Goal: Task Accomplishment & Management: Complete application form

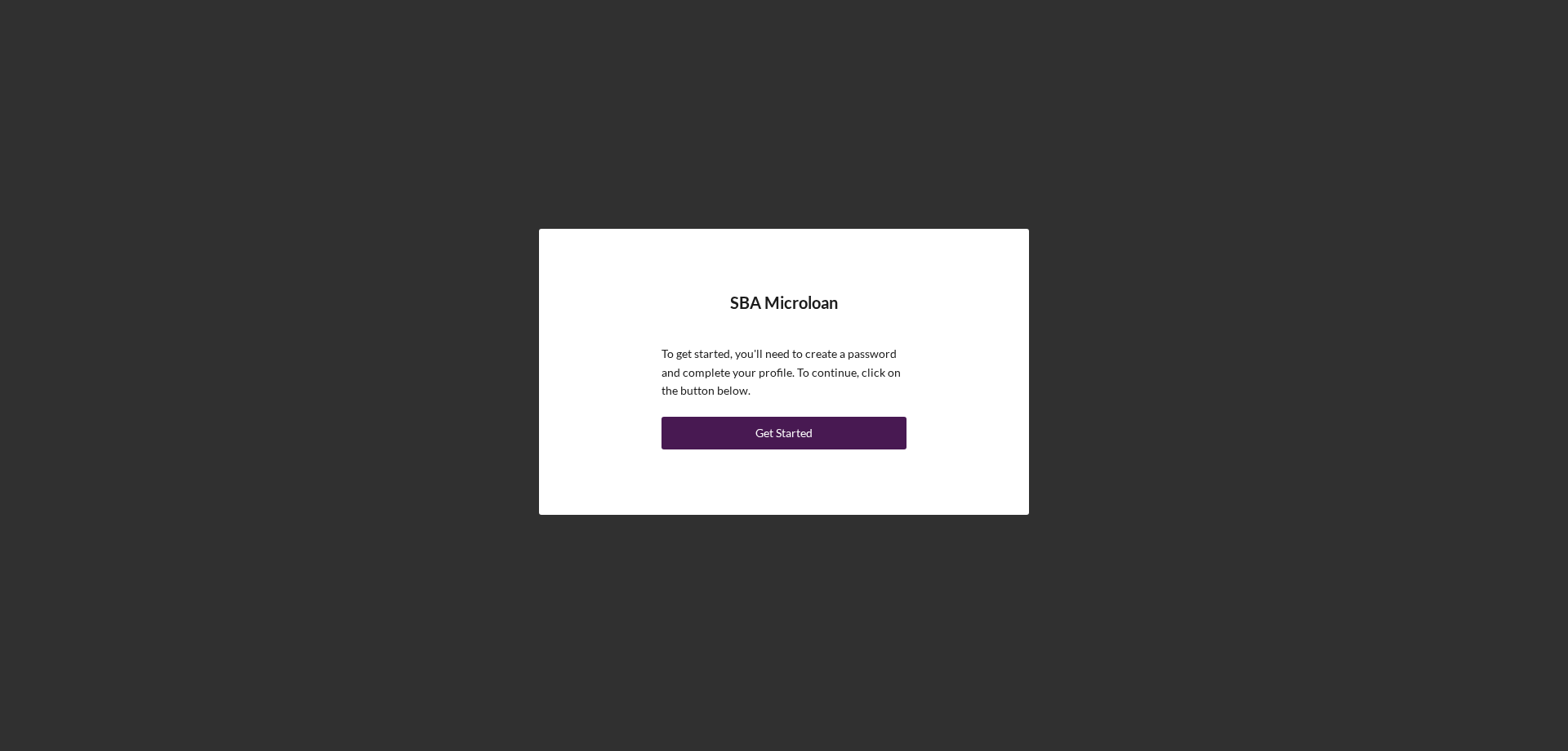
click at [801, 428] on div "Get Started" at bounding box center [784, 433] width 57 height 33
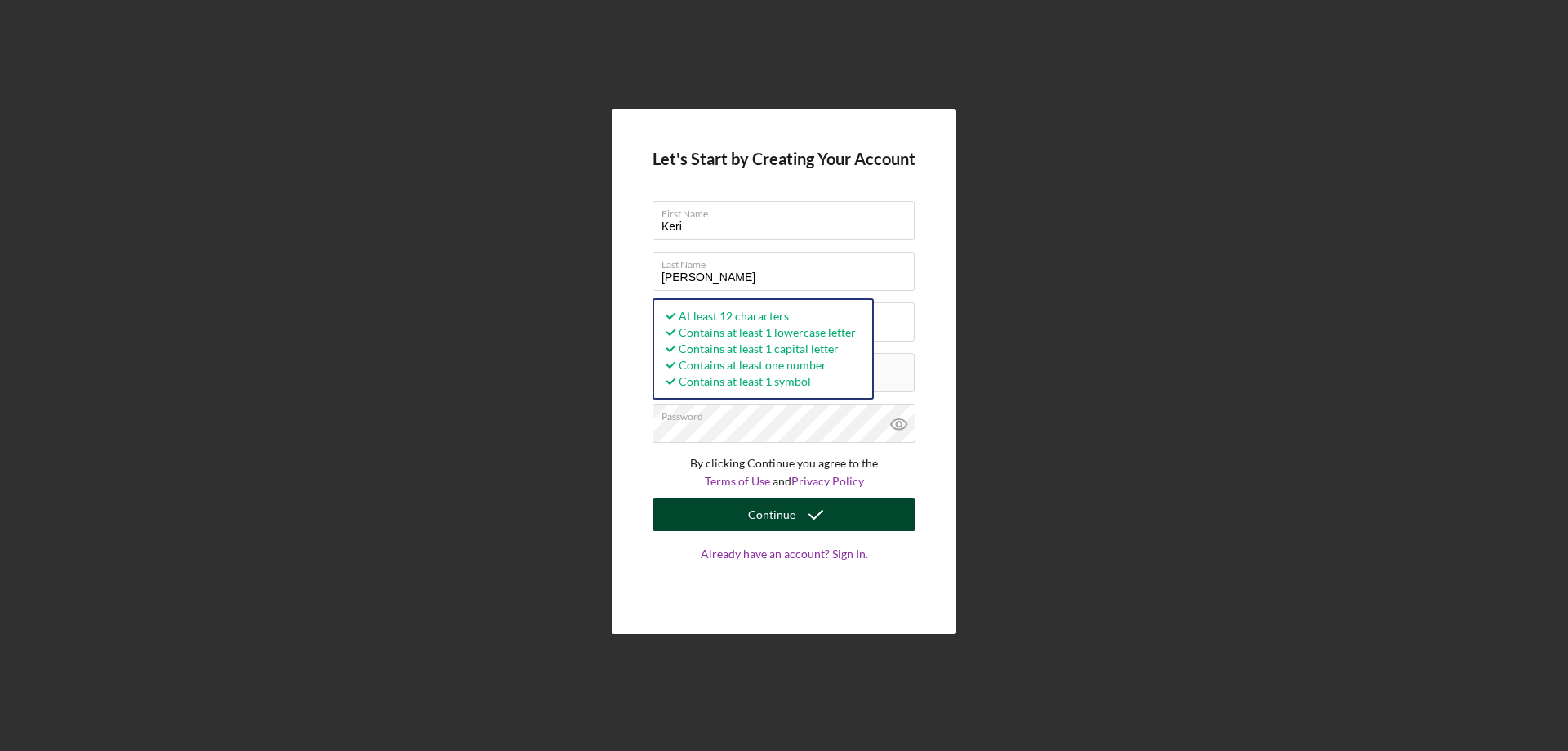
click at [784, 516] on div "Continue" at bounding box center [772, 515] width 47 height 33
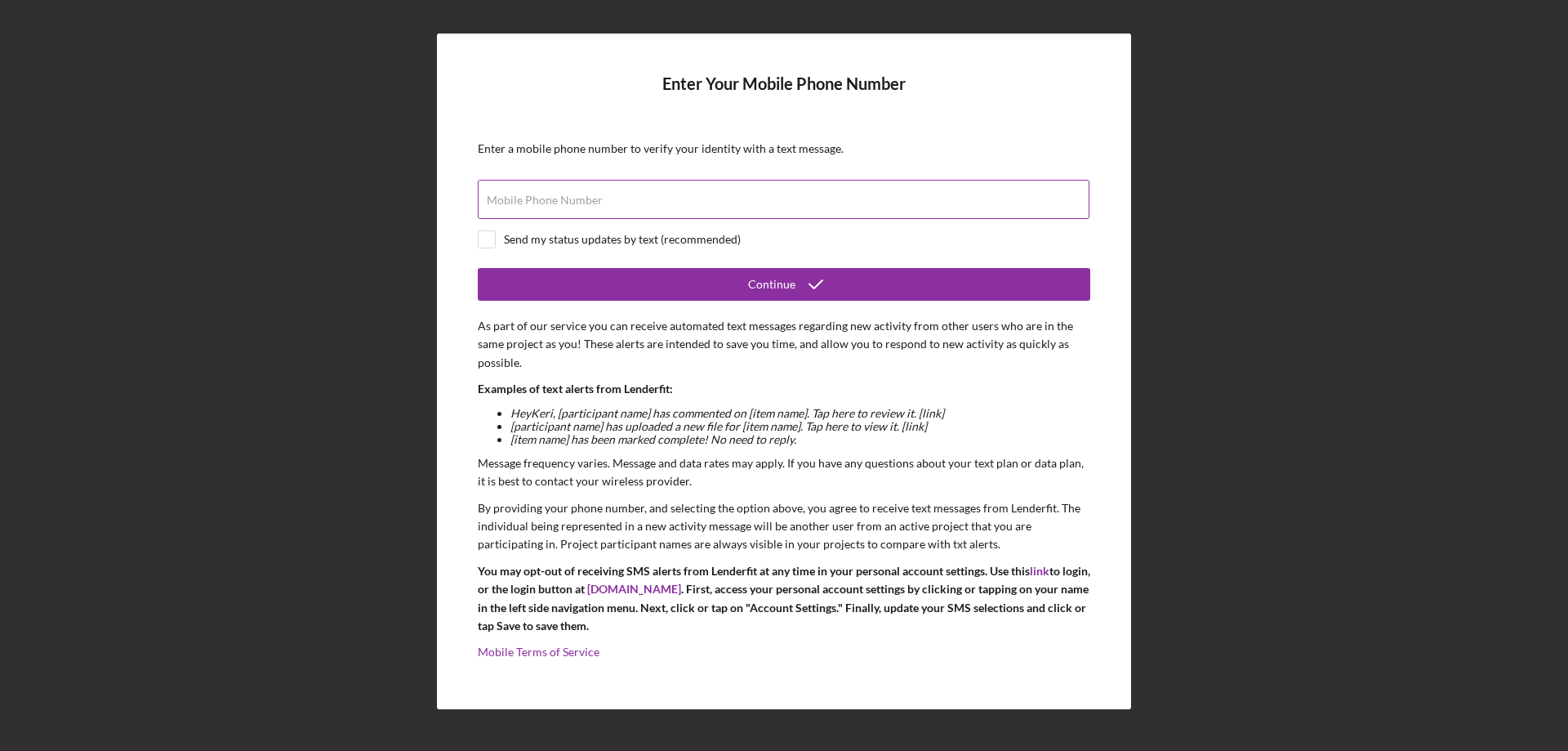
click at [523, 206] on label "Mobile Phone Number" at bounding box center [544, 199] width 116 height 13
click at [523, 206] on input "Mobile Phone Number" at bounding box center [783, 199] width 612 height 39
type input "[PHONE_NUMBER]"
click at [486, 247] on div at bounding box center [486, 239] width 18 height 18
checkbox input "true"
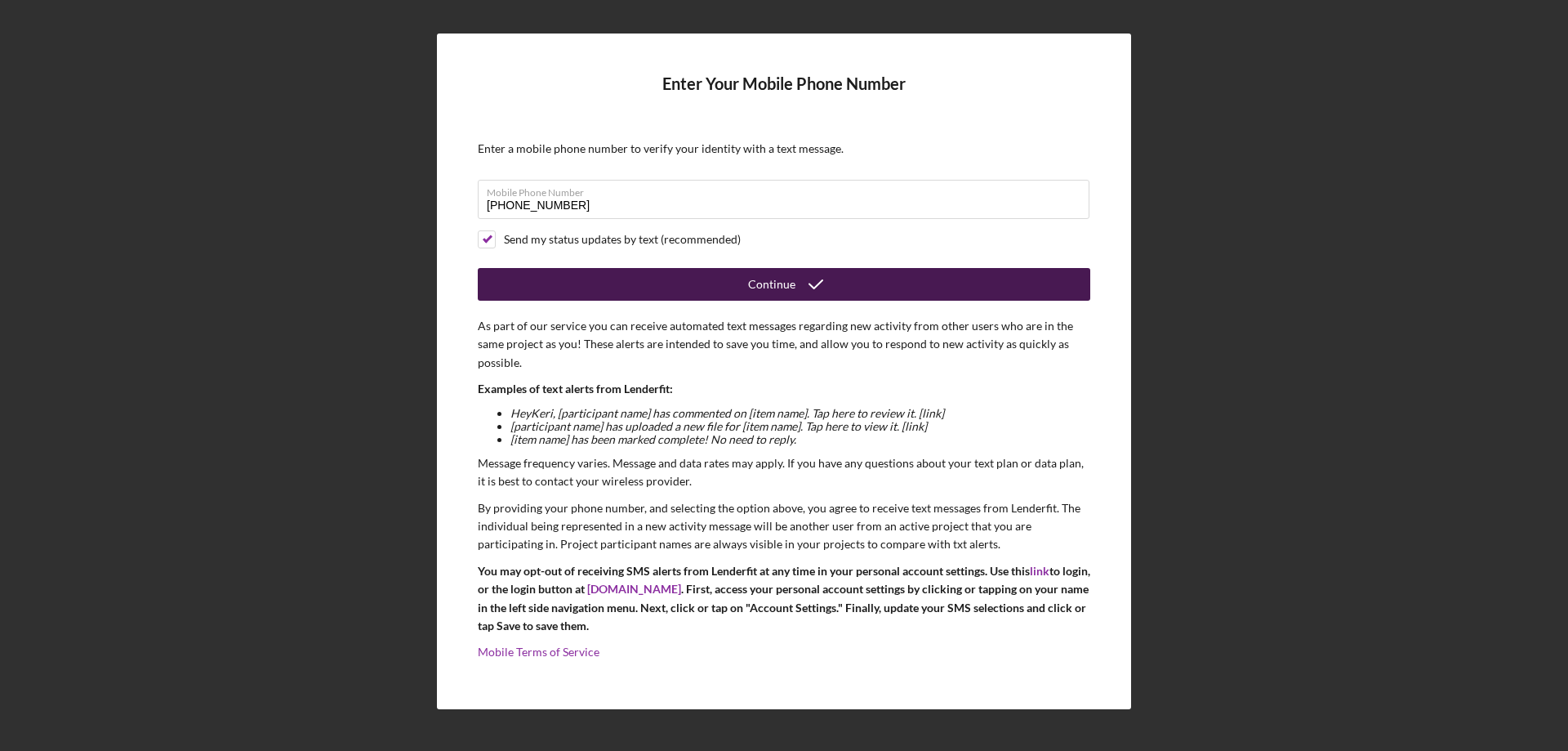
click at [777, 277] on div "Continue" at bounding box center [772, 284] width 47 height 33
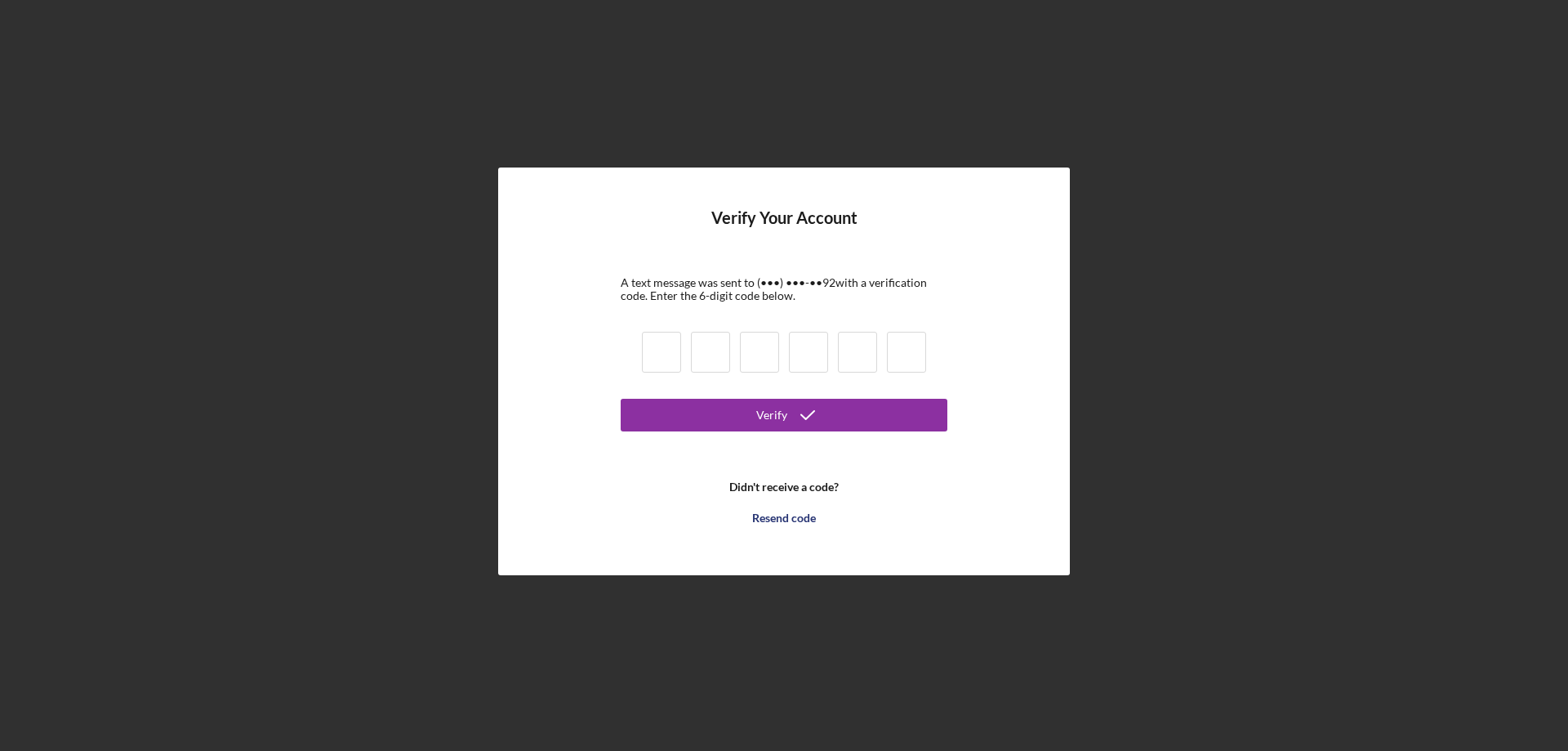
click at [655, 359] on input at bounding box center [661, 352] width 39 height 41
type input "9"
type input "1"
type input "7"
type input "0"
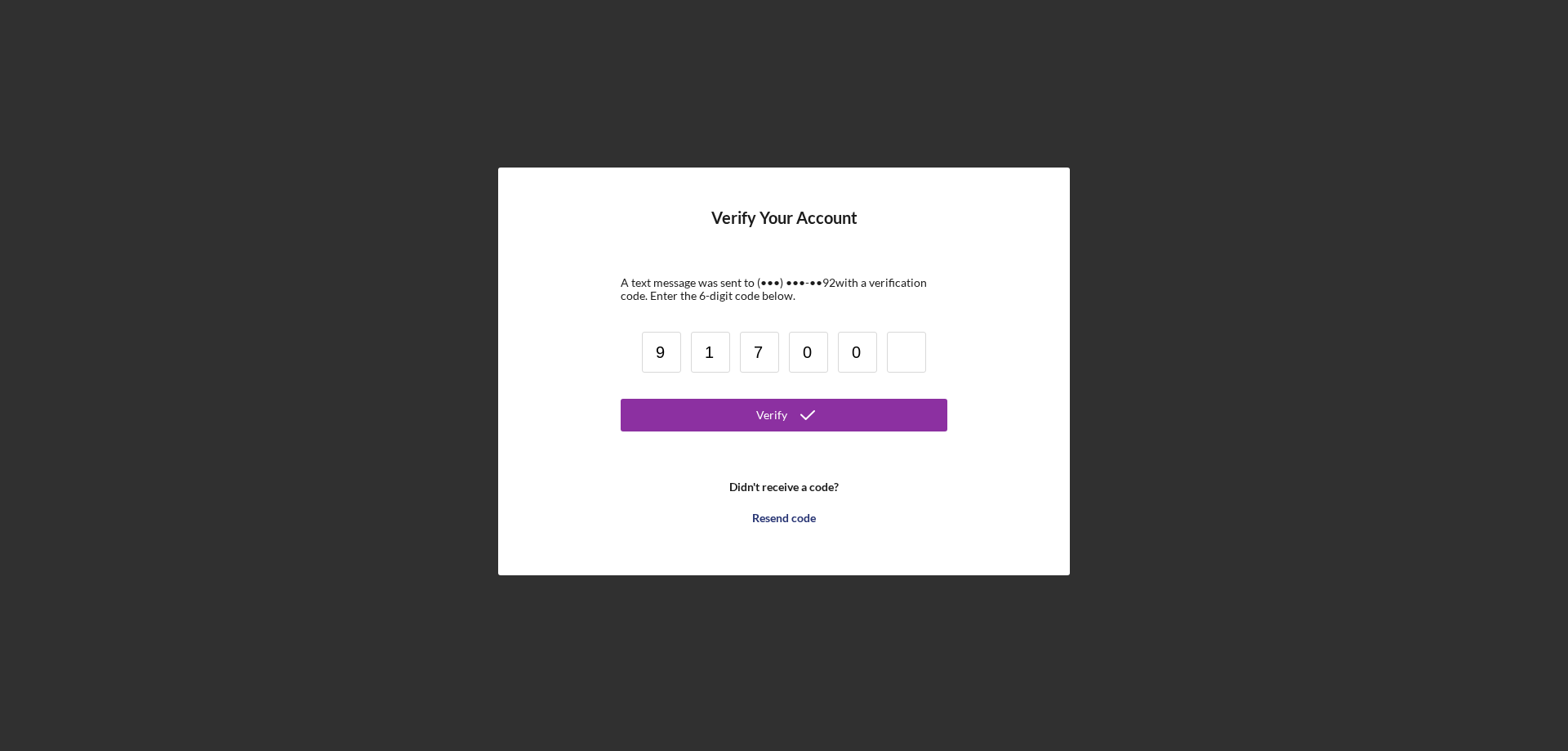
type input "0"
click at [719, 406] on button "Verify" at bounding box center [784, 414] width 326 height 33
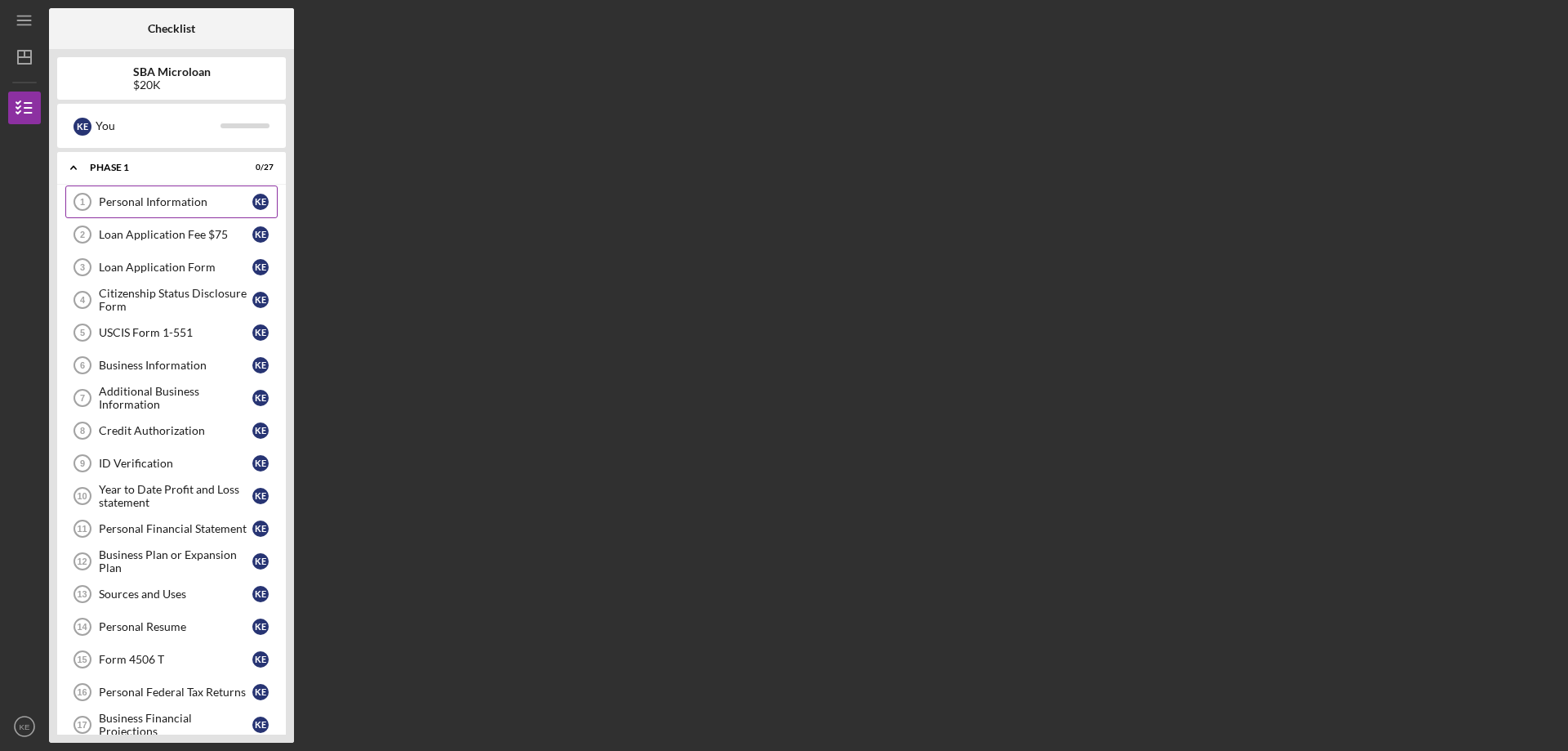
click at [166, 192] on link "Personal Information 1 Personal Information K E" at bounding box center [171, 202] width 213 height 33
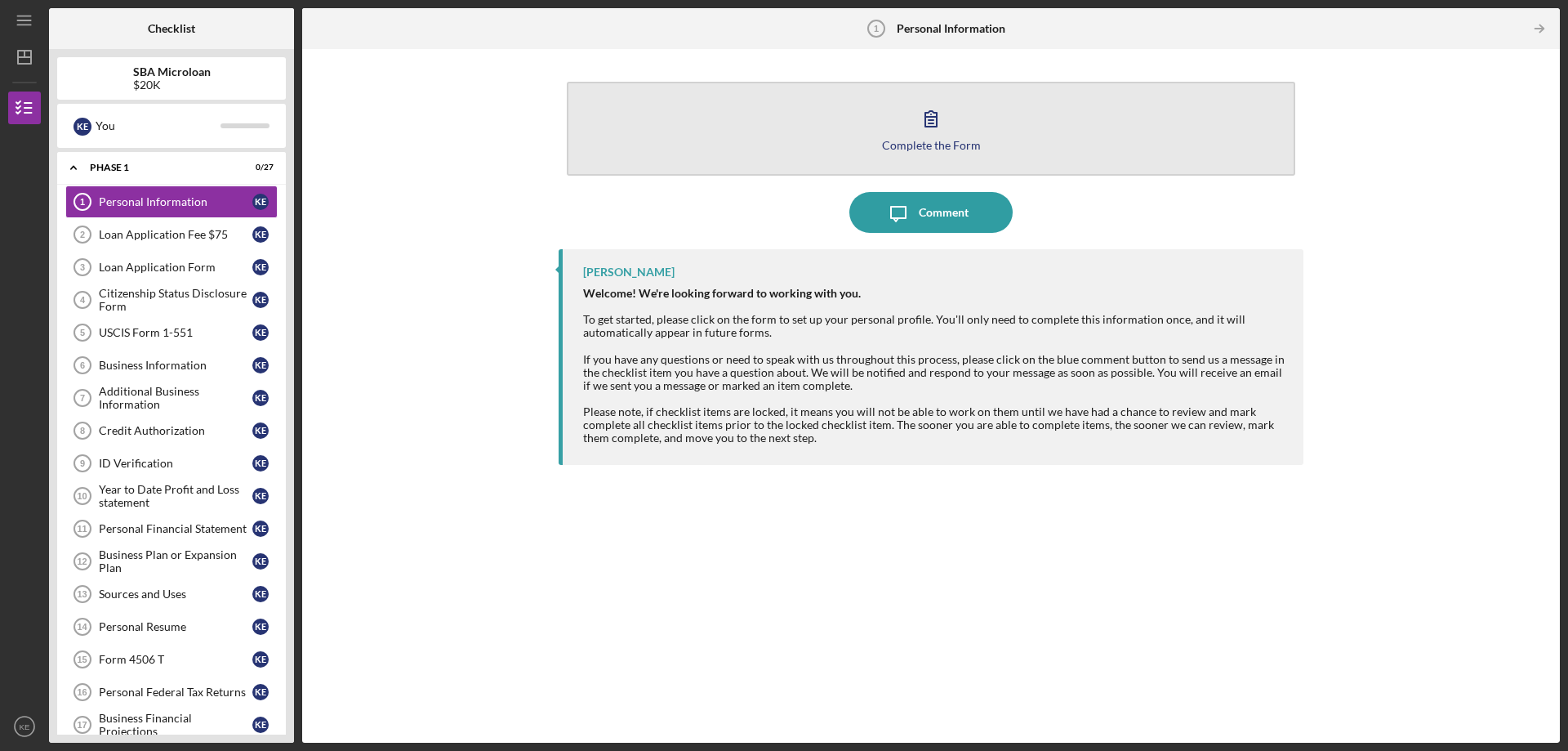
click at [933, 122] on icon "button" at bounding box center [930, 118] width 40 height 41
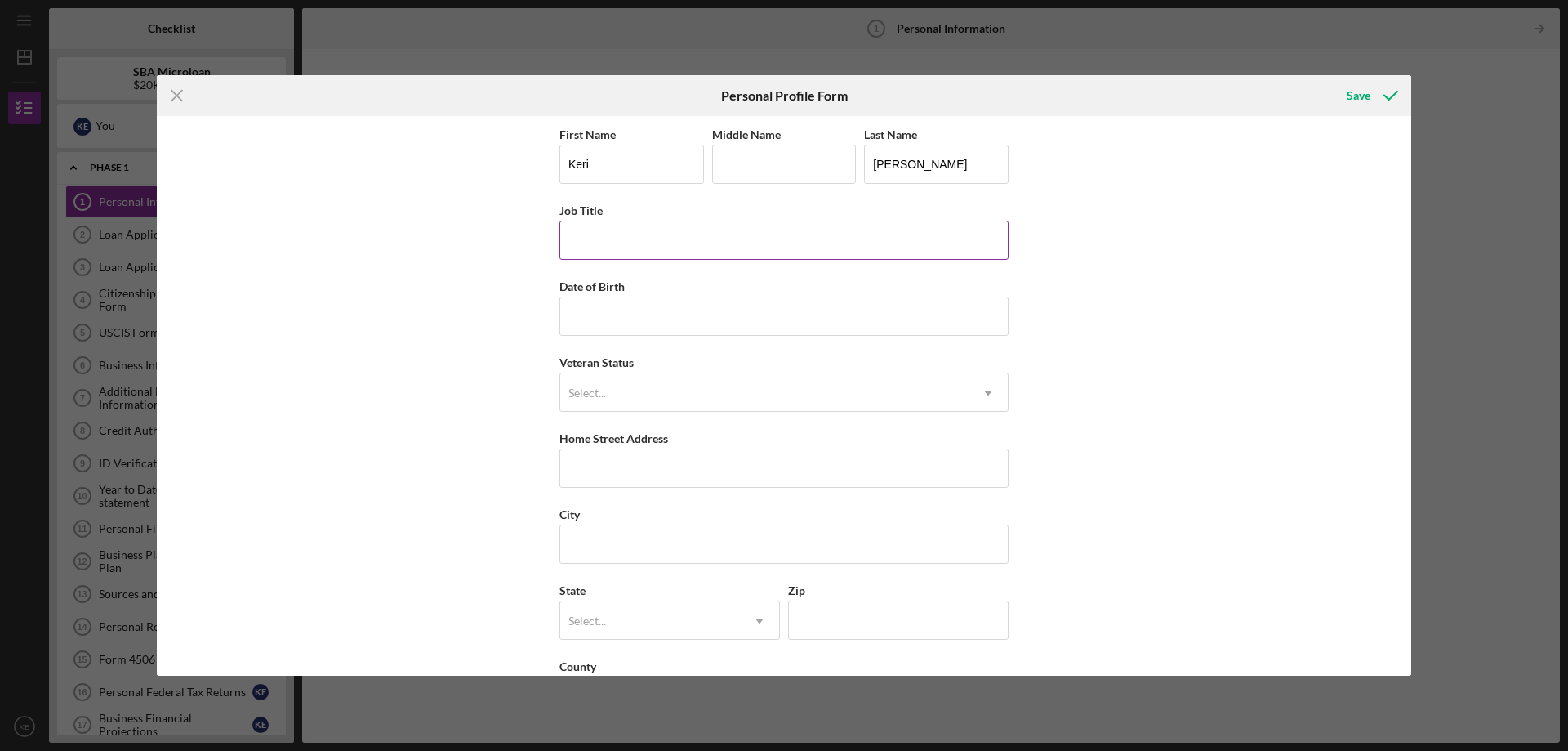
click at [678, 230] on input "Job Title" at bounding box center [784, 240] width 449 height 39
type input "Owner"
type input "[DATE]"
click at [601, 390] on div "Select..." at bounding box center [587, 392] width 38 height 13
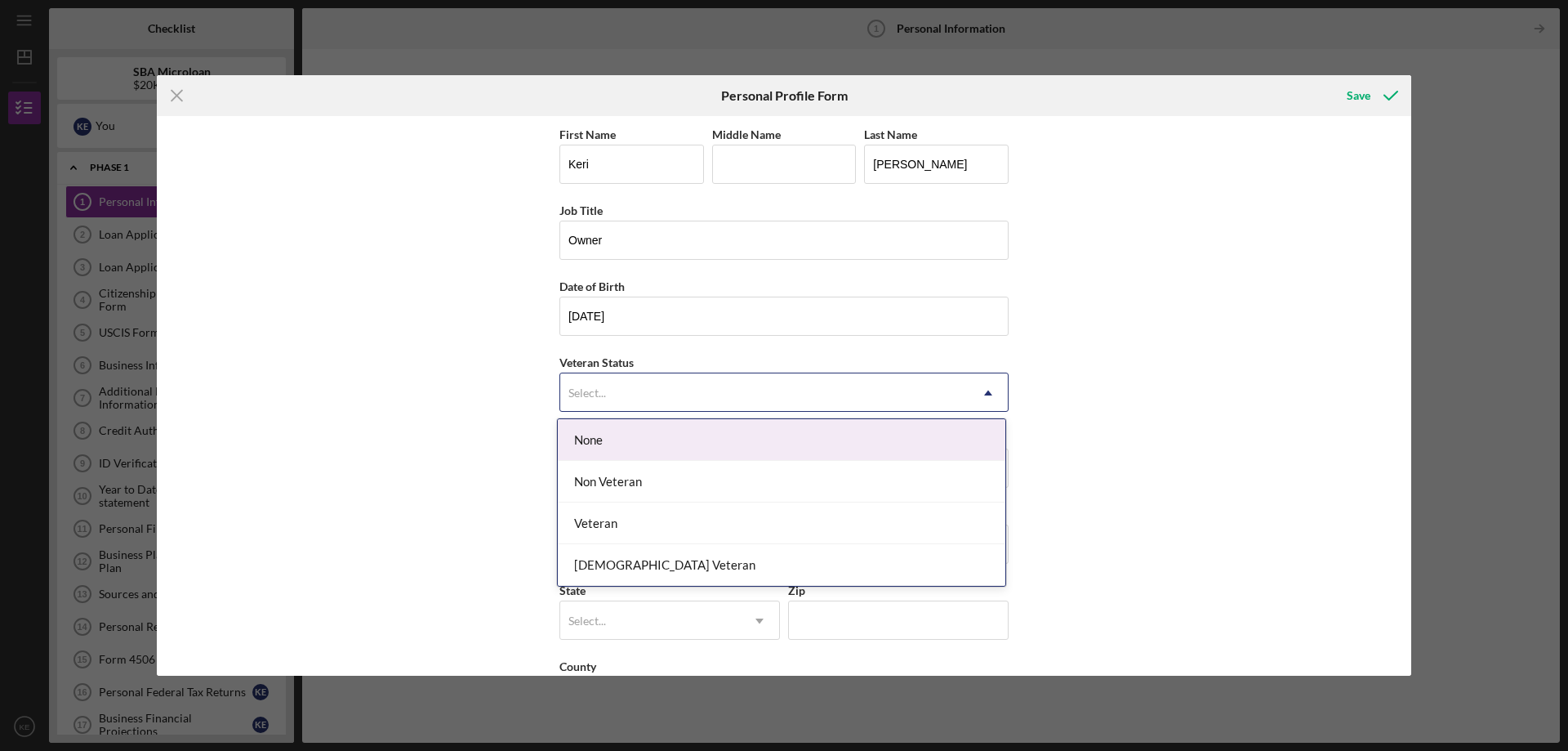
click at [631, 439] on div "None" at bounding box center [781, 440] width 448 height 41
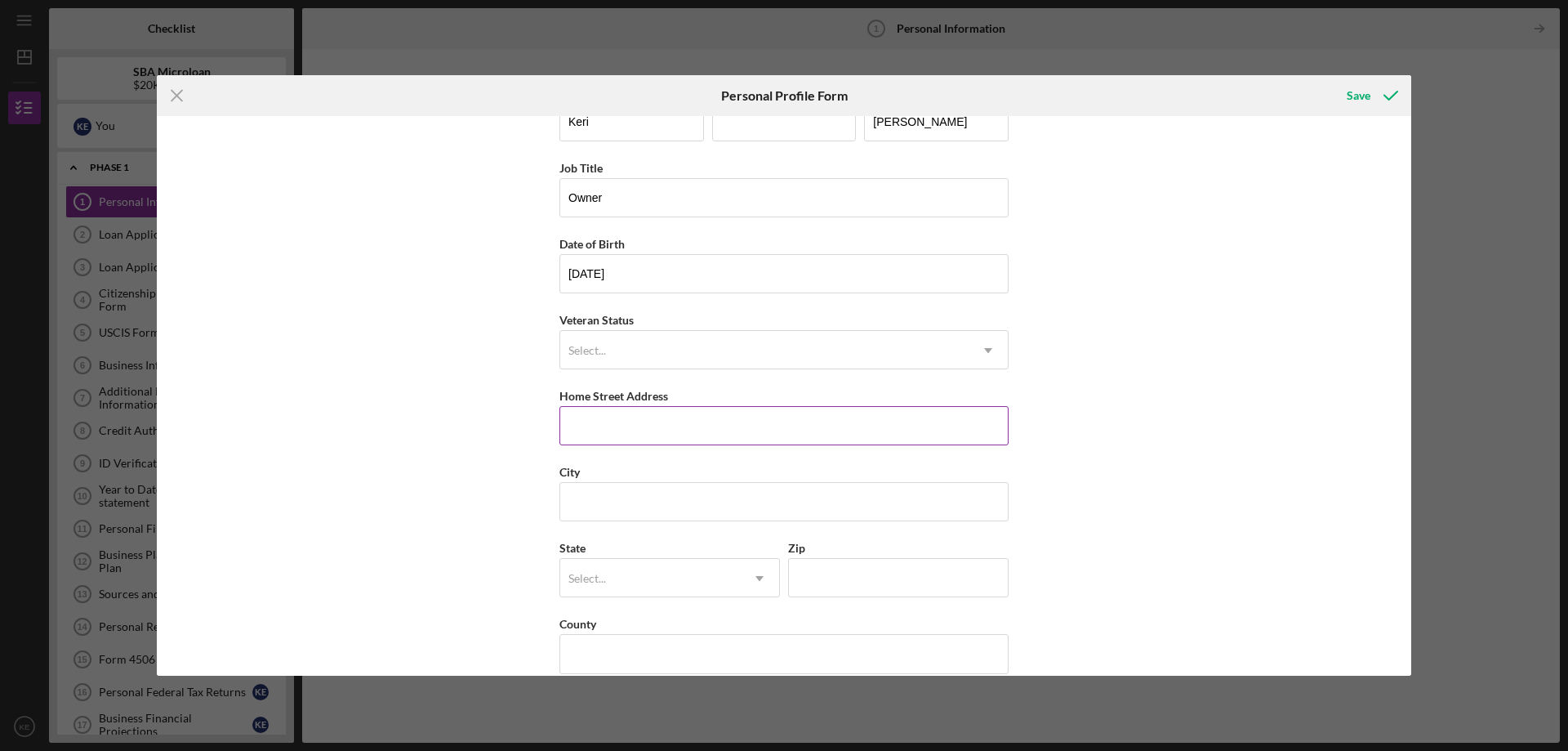
scroll to position [65, 0]
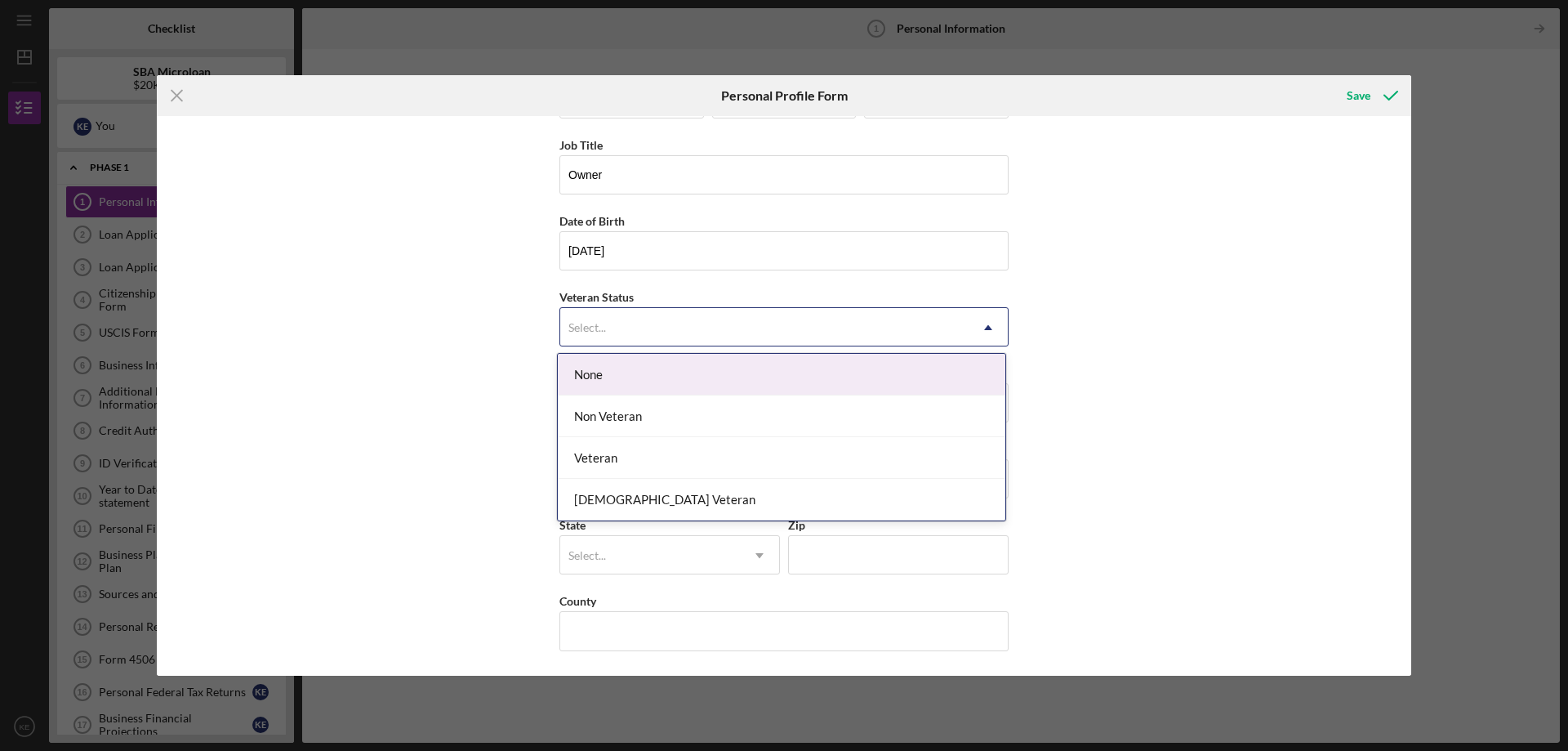
click at [652, 328] on div "Select..." at bounding box center [764, 327] width 408 height 38
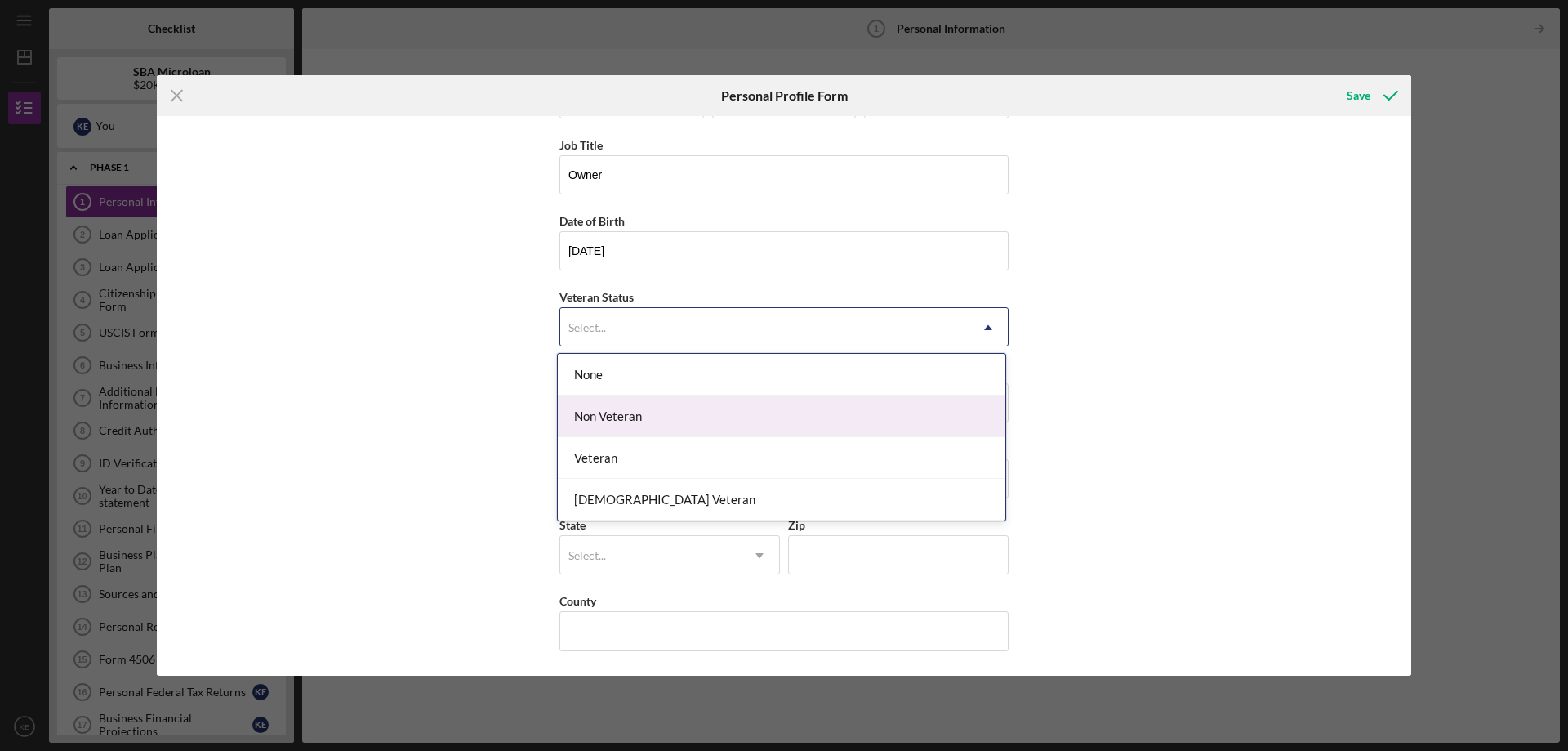
click at [671, 408] on div "Non Veteran" at bounding box center [781, 416] width 448 height 41
click at [671, 408] on input "Home Street Address" at bounding box center [784, 403] width 449 height 39
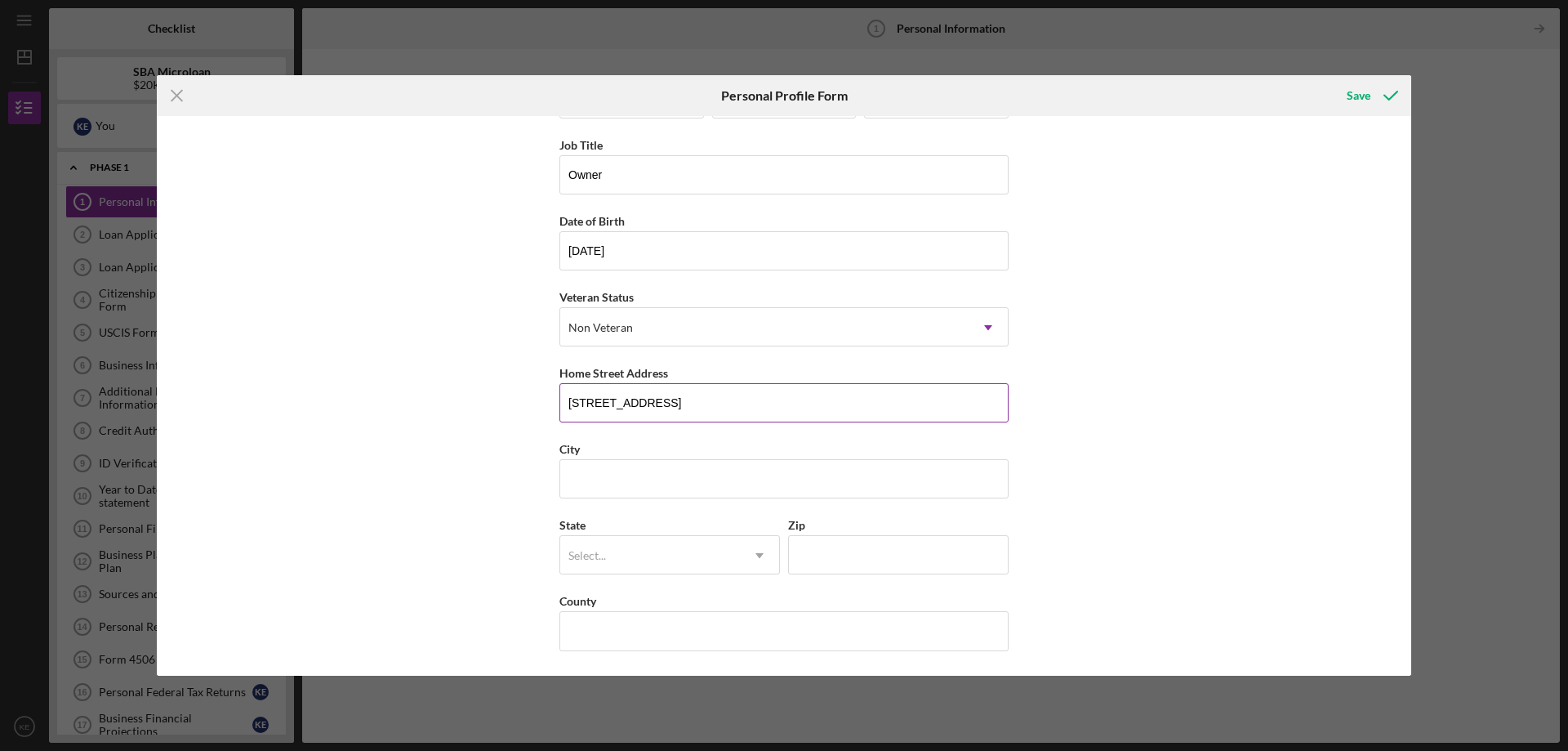
type input "[STREET_ADDRESS]"
type input "[GEOGRAPHIC_DATA]"
type input "MI"
type input "48035"
type input "[GEOGRAPHIC_DATA]"
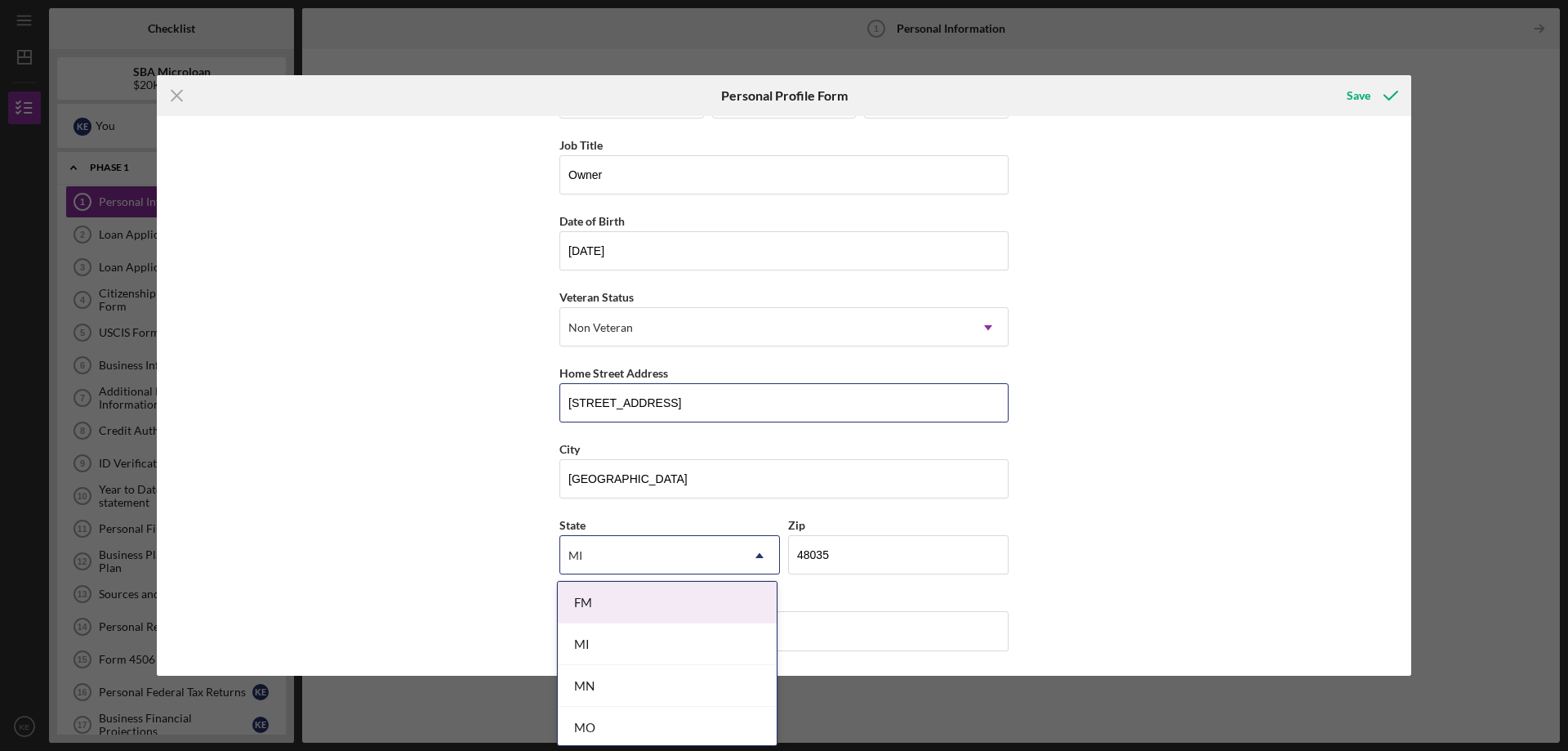
type input "[STREET_ADDRESS]"
click at [659, 648] on div "MI" at bounding box center [666, 644] width 218 height 41
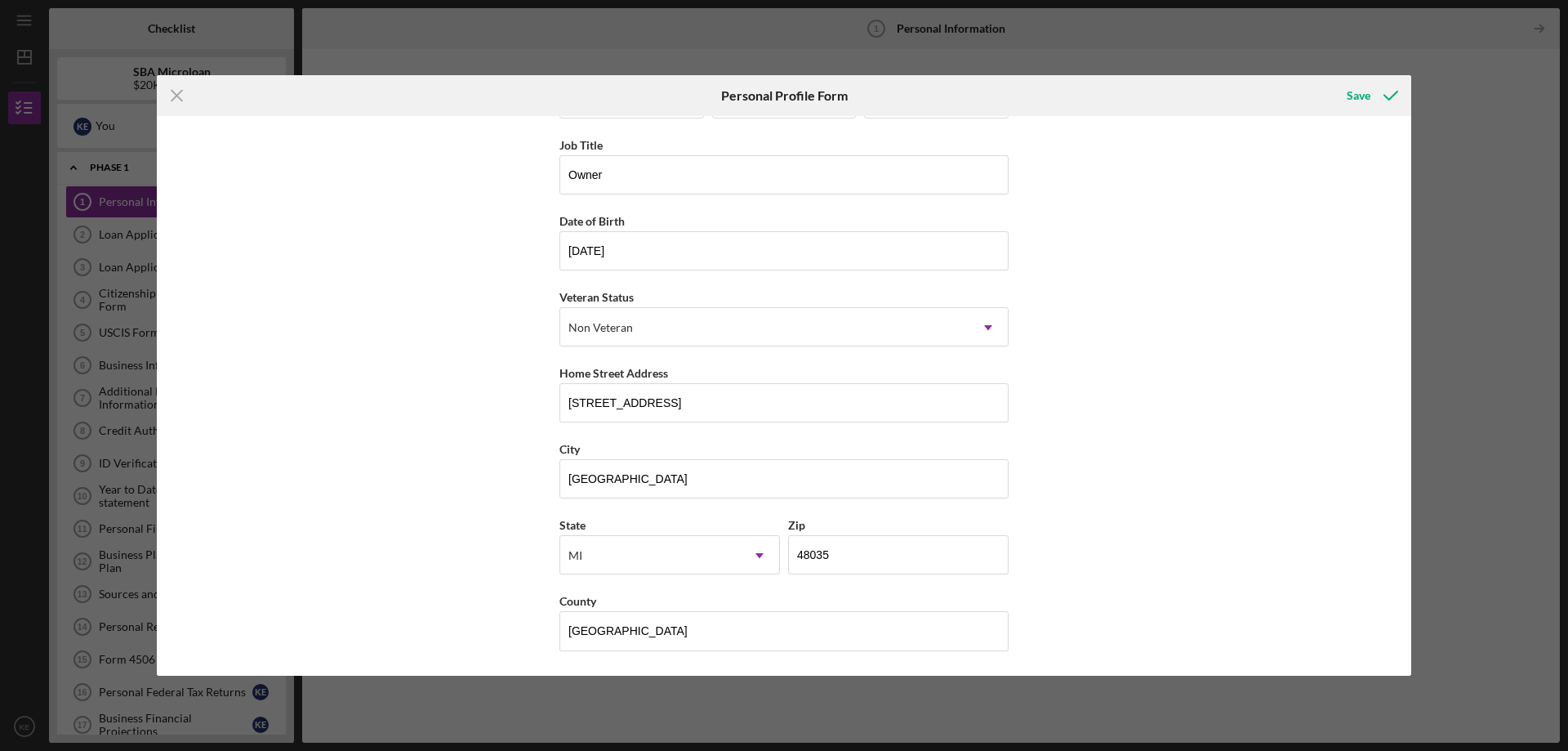
click at [1025, 557] on div "First Name [PERSON_NAME] Middle Name Last Name [PERSON_NAME] Job Title Owner Da…" at bounding box center [784, 395] width 1254 height 559
click at [1359, 89] on div "Save" at bounding box center [1358, 95] width 24 height 33
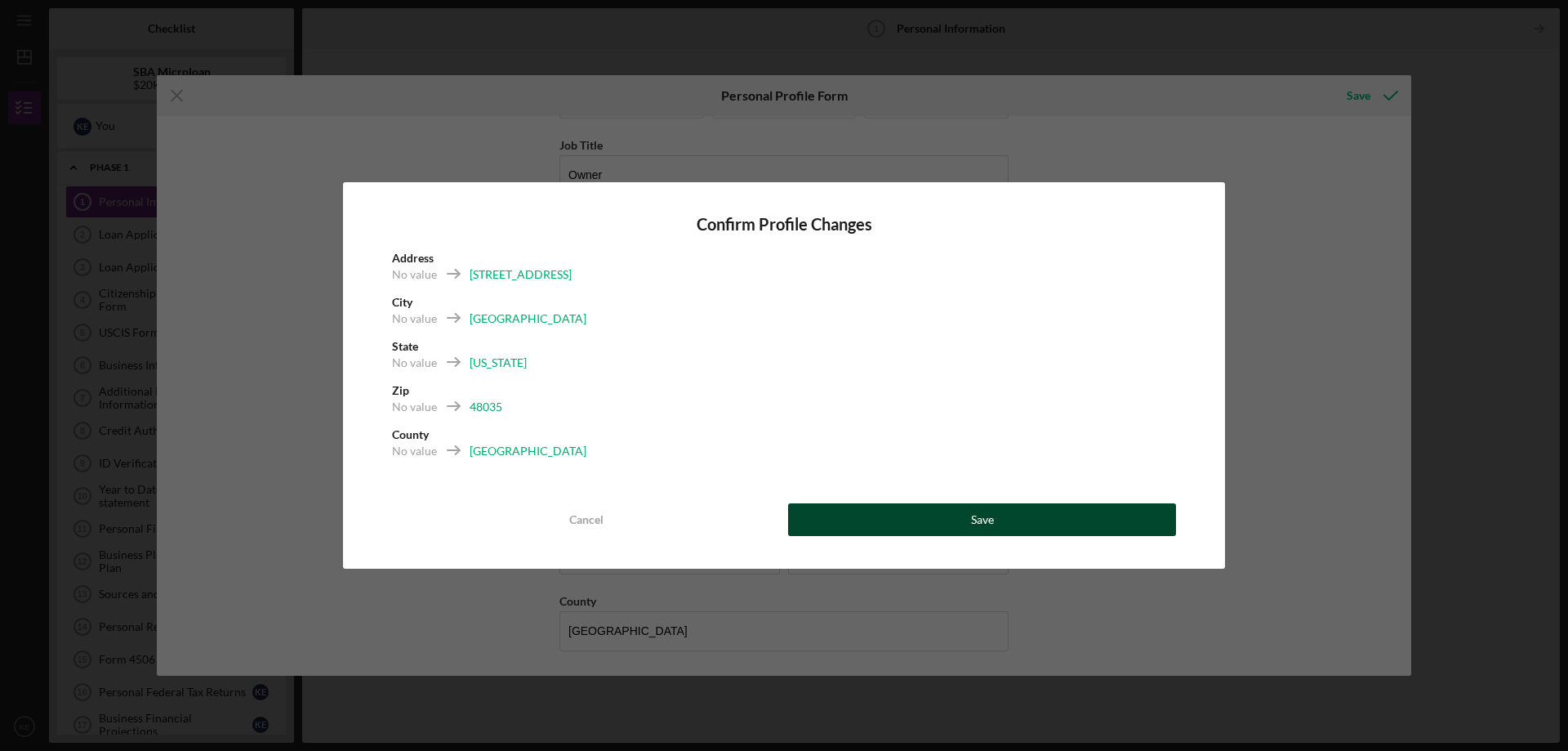
click at [987, 517] on div "Save" at bounding box center [982, 519] width 23 height 33
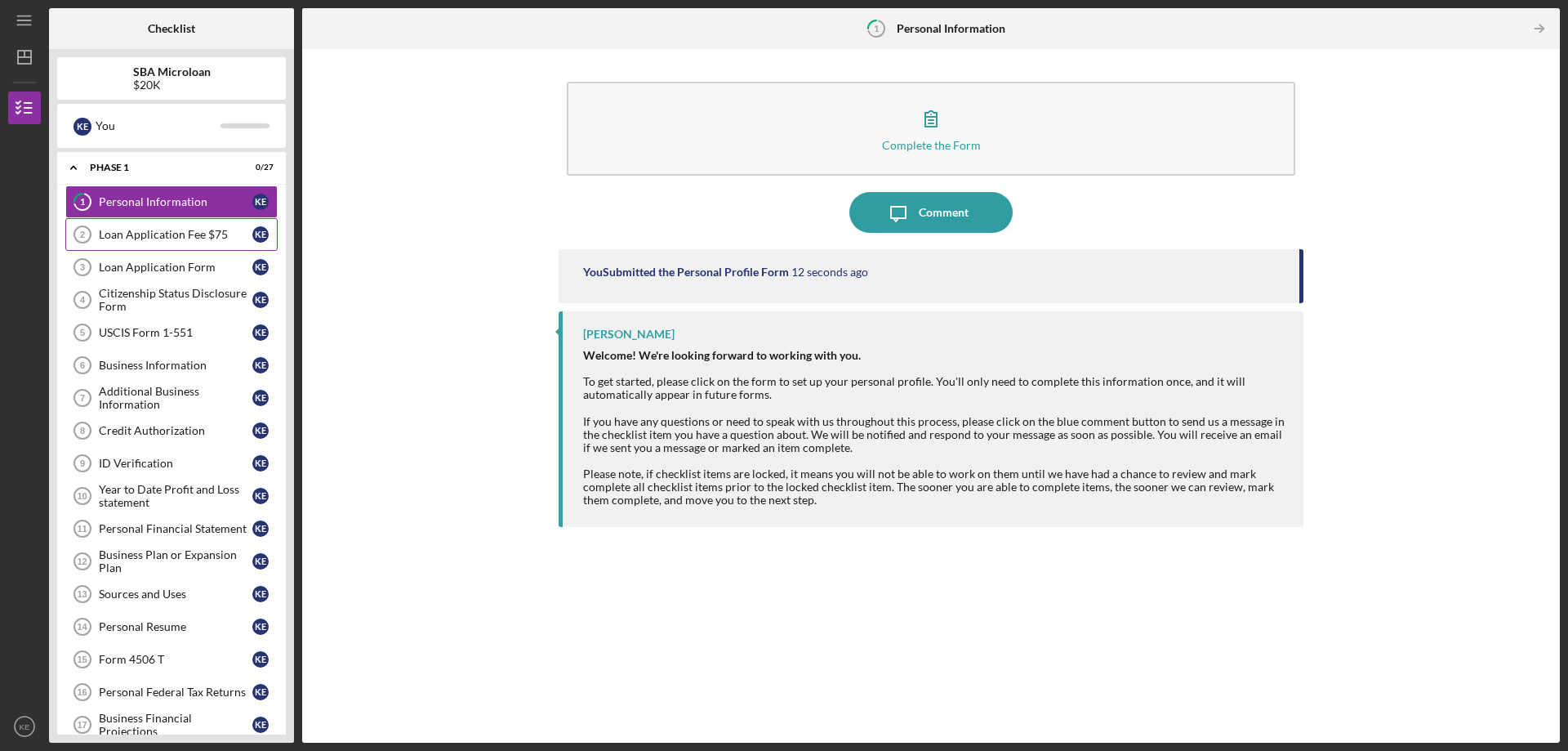
click at [131, 234] on div "Loan Application Fee $75" at bounding box center [175, 234] width 154 height 13
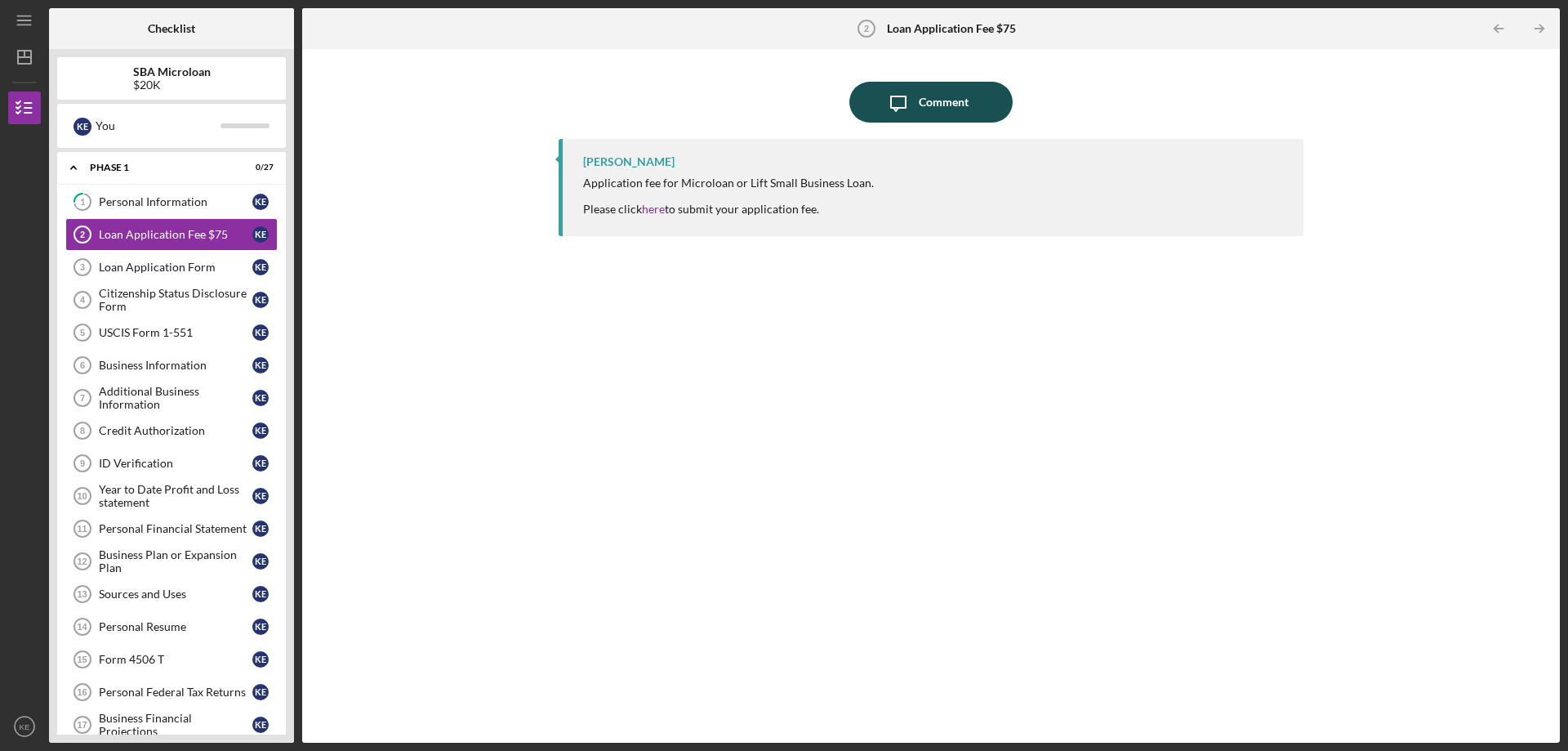
click at [959, 109] on div "Comment" at bounding box center [943, 102] width 50 height 41
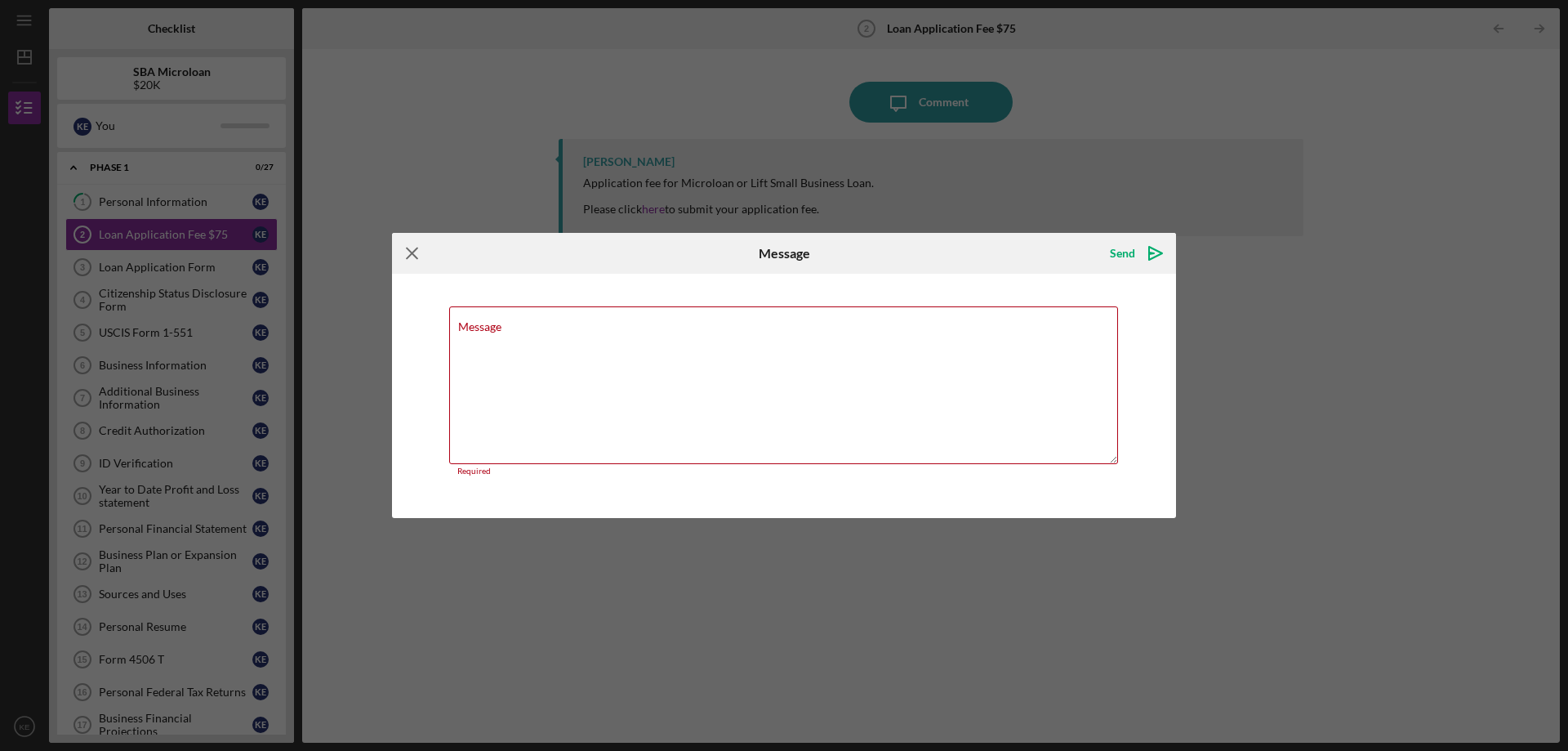
click at [418, 266] on icon "Icon/Menu Close" at bounding box center [412, 253] width 40 height 41
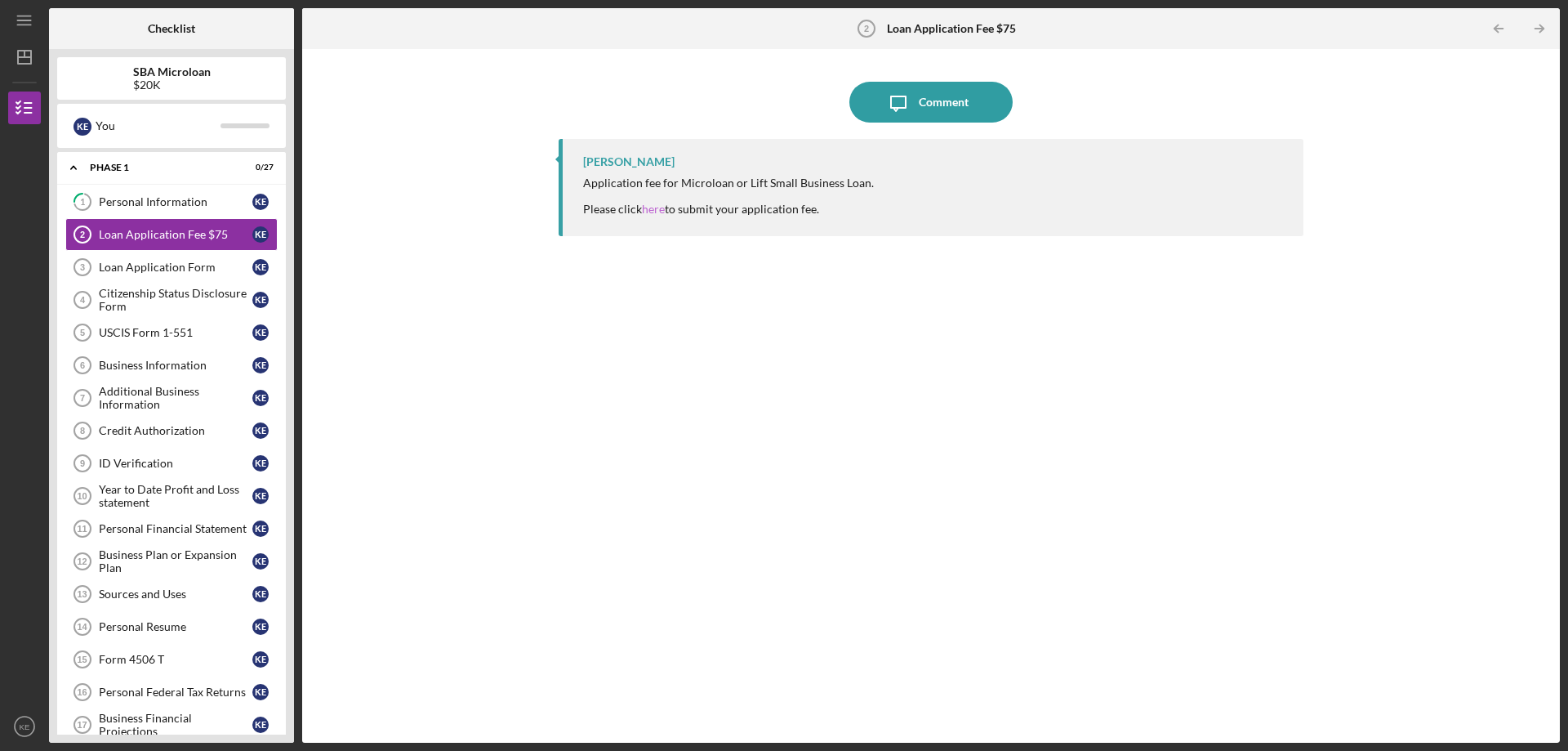
click at [661, 208] on link "here" at bounding box center [653, 208] width 23 height 14
